Goal: Task Accomplishment & Management: Use online tool/utility

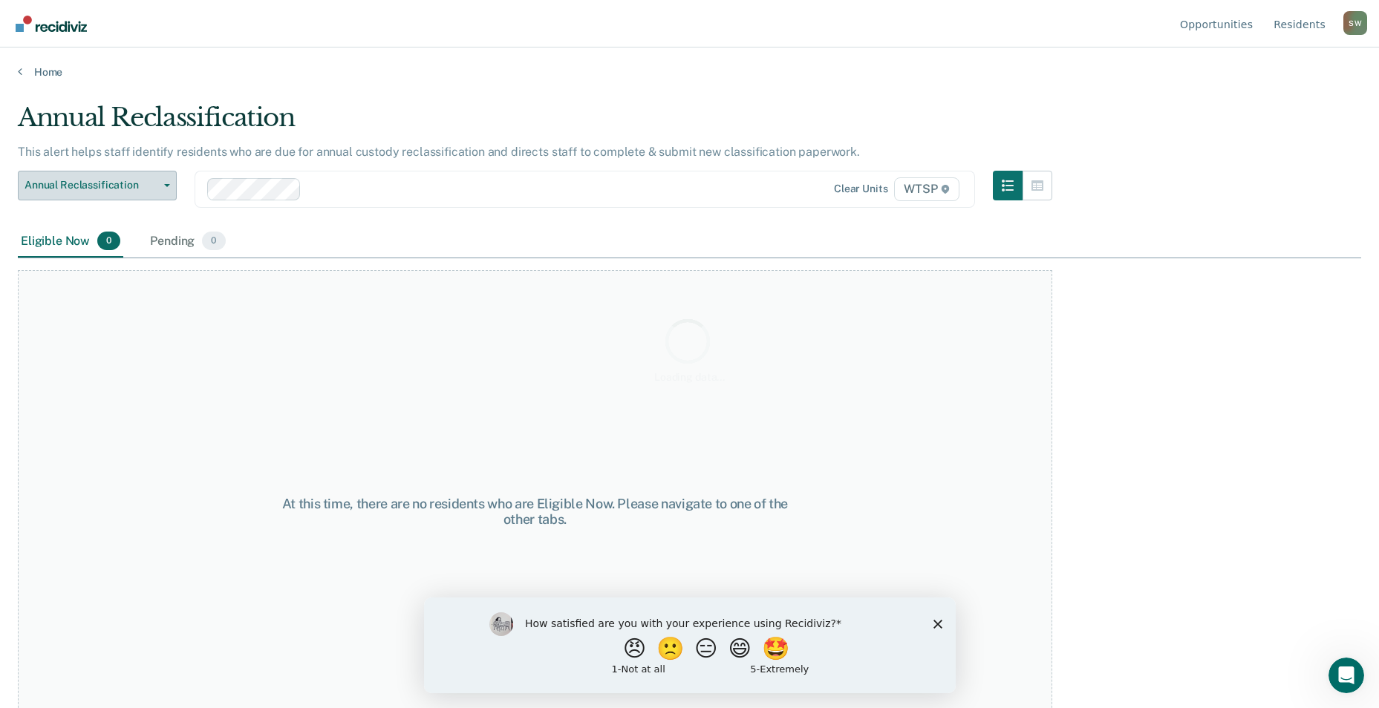
click at [153, 186] on div "Annual Reclassification This alert helps staff identify residents who are due f…" at bounding box center [689, 349] width 1343 height 494
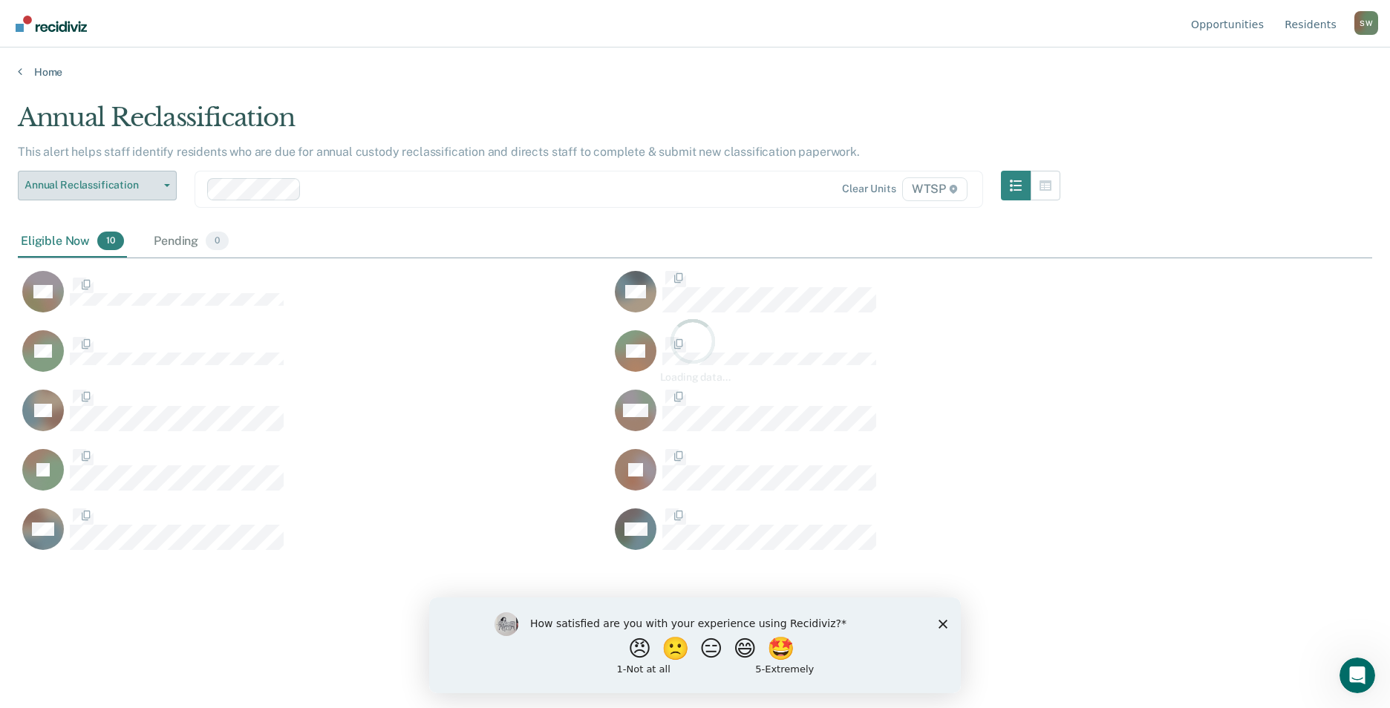
scroll to position [483, 1343]
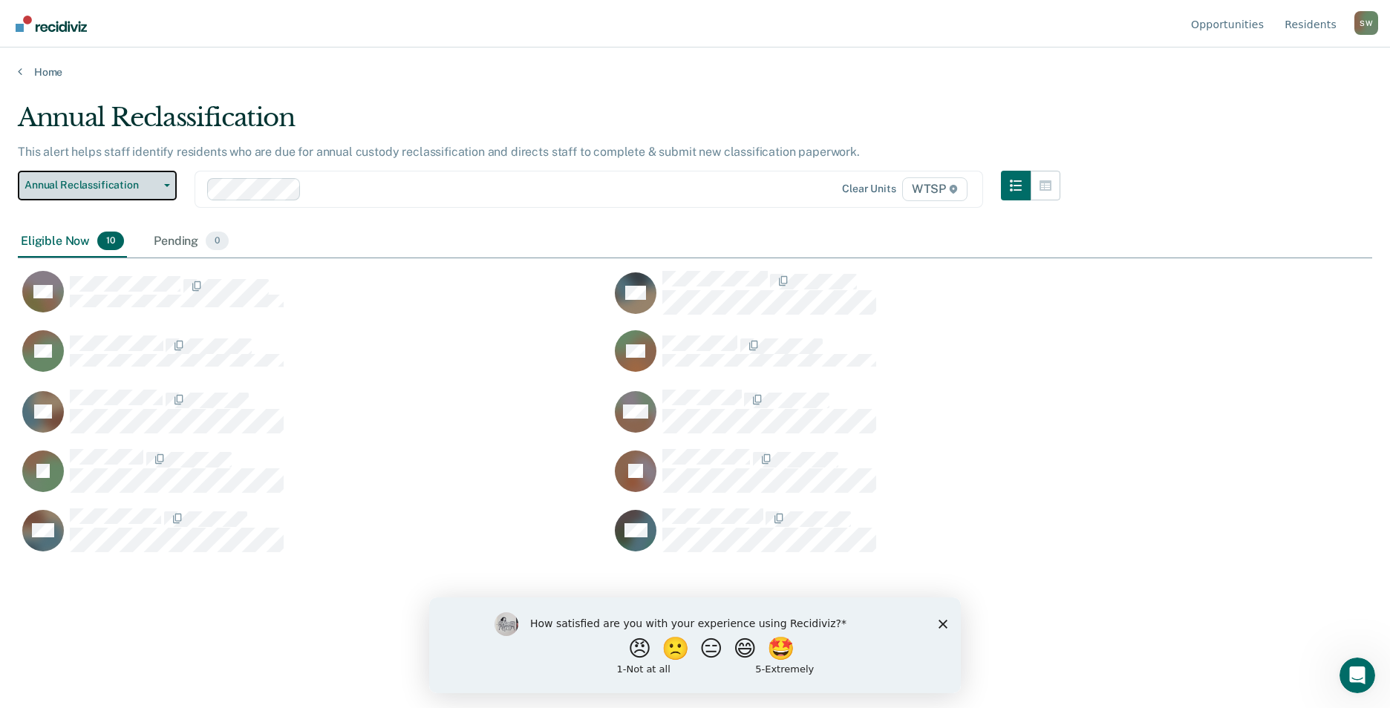
click at [153, 186] on span "Annual Reclassification" at bounding box center [92, 185] width 134 height 13
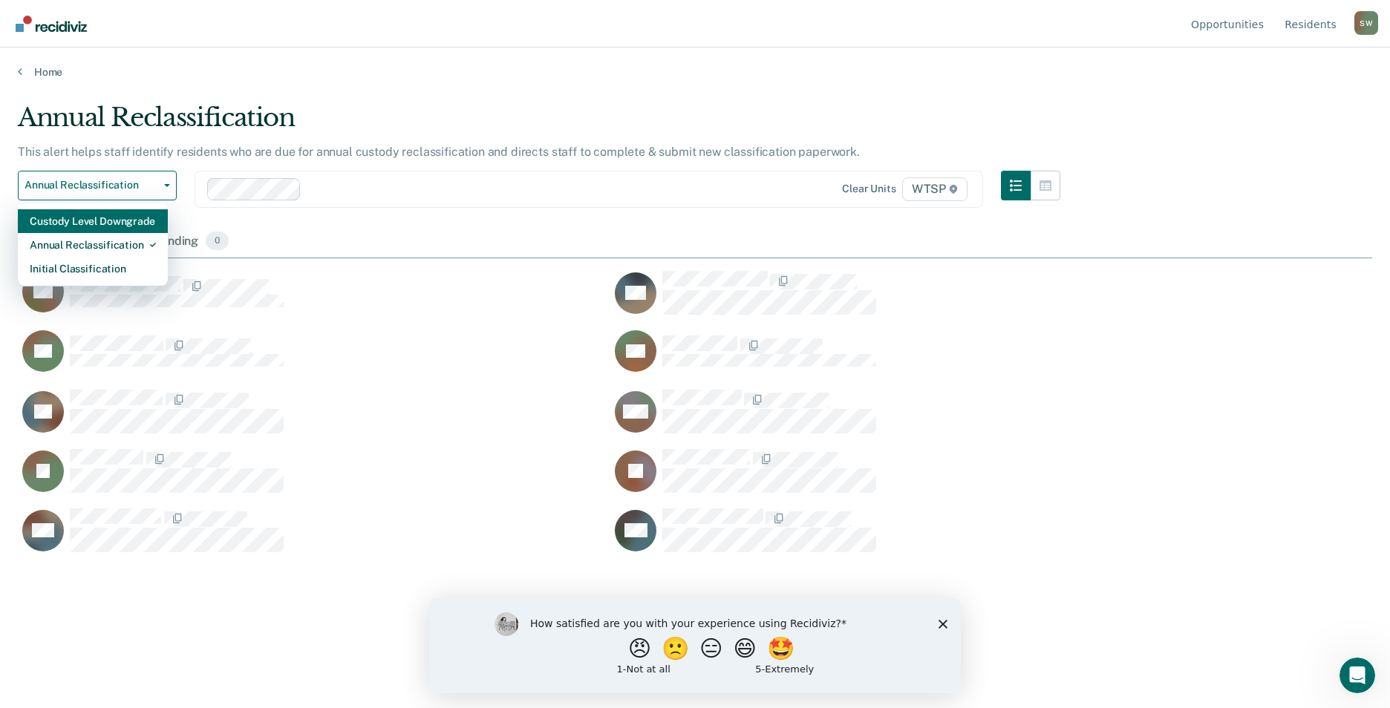
click at [128, 221] on div "Custody Level Downgrade" at bounding box center [93, 221] width 126 height 24
